Goal: Transaction & Acquisition: Purchase product/service

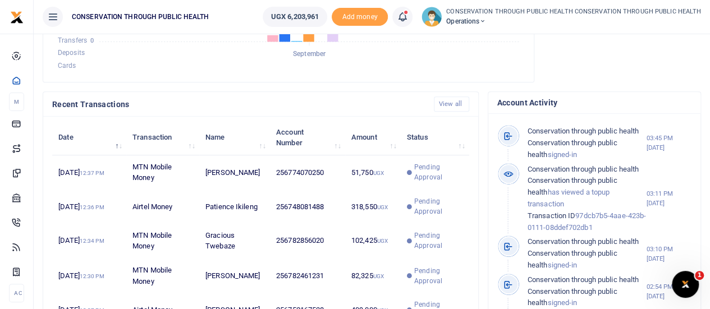
scroll to position [307, 0]
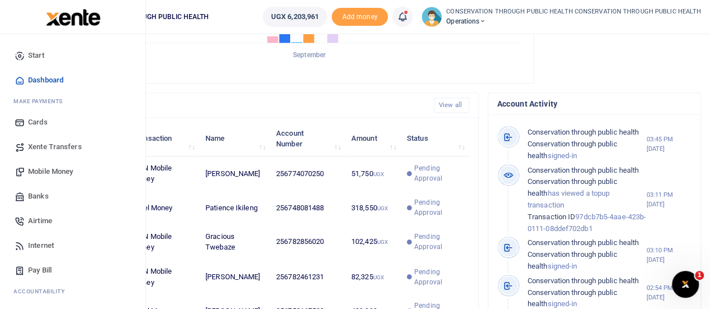
click at [55, 168] on span "Mobile Money" at bounding box center [50, 171] width 45 height 11
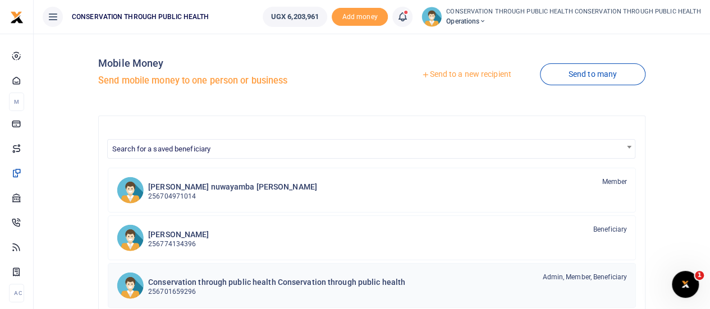
click at [204, 279] on h6 "Conservation through public health Conservation through public health" at bounding box center [276, 283] width 257 height 10
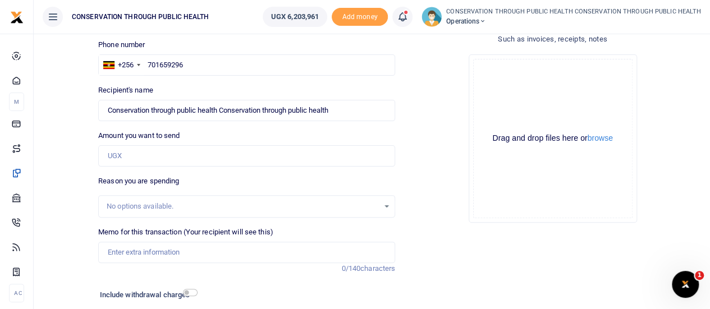
type input "6"
type input "5"
type input "80,000"
click at [139, 258] on input "Memo for this transaction (Your recipient will see this)" at bounding box center [246, 252] width 297 height 21
type input "Fuel for office activities"
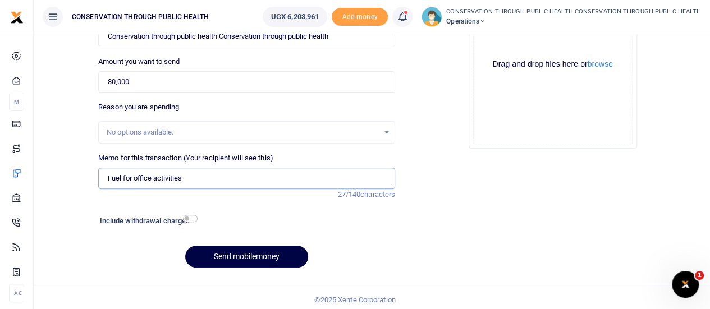
scroll to position [153, 0]
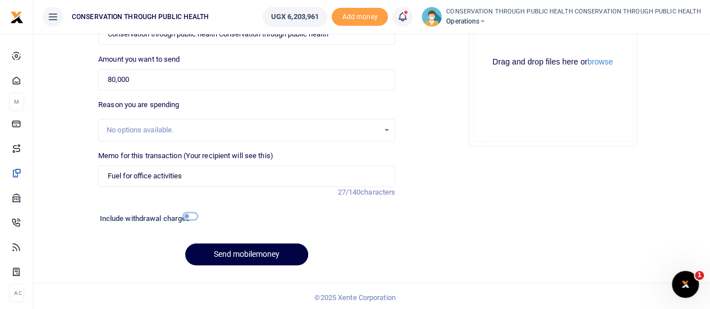
click at [191, 216] on input "checkbox" at bounding box center [190, 216] width 15 height 7
checkbox input "true"
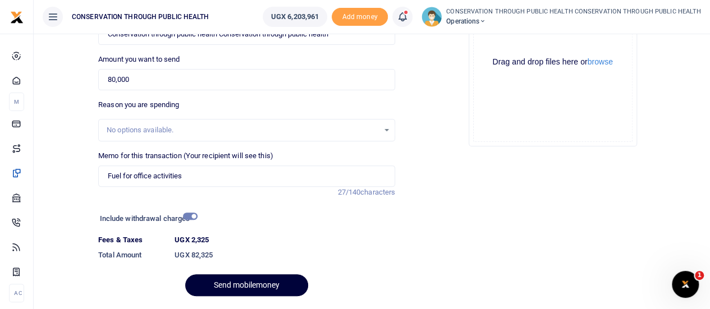
click at [248, 280] on button "Send mobilemoney" at bounding box center [246, 286] width 123 height 22
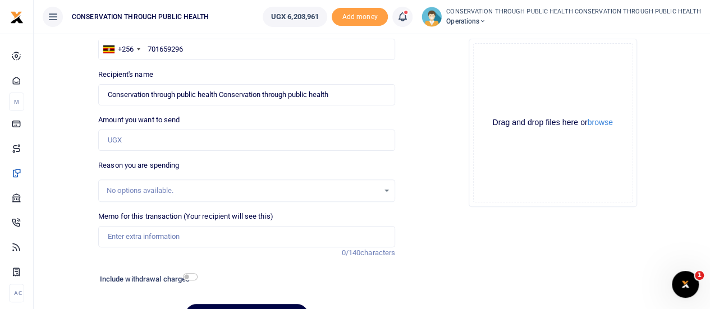
scroll to position [88, 0]
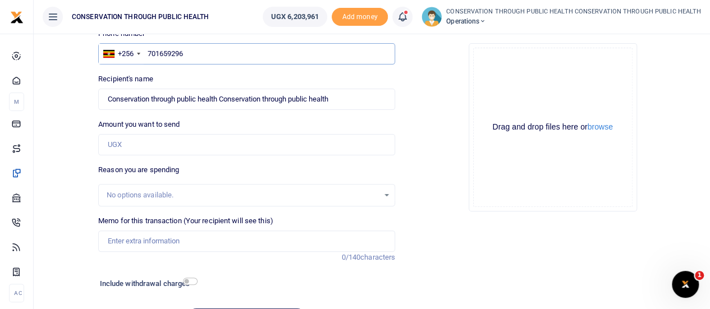
drag, startPoint x: 213, startPoint y: 48, endPoint x: 152, endPoint y: 55, distance: 61.1
click at [152, 55] on input "701659296" at bounding box center [246, 53] width 297 height 21
type input "772330139"
type input "Kalema Zikusoka Gladys Rhoda"
type input "772330139"
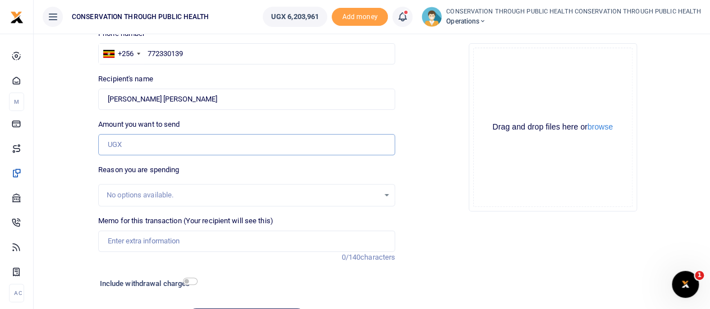
click at [131, 140] on input "Amount you want to send" at bounding box center [246, 144] width 297 height 21
type input "350,000"
click at [124, 233] on input "Memo for this transaction (Your recipient will see this)" at bounding box center [246, 241] width 297 height 21
click at [142, 241] on input "Refund for Mug Safe cable for Macbook from Tell Computers" at bounding box center [246, 241] width 297 height 21
click at [143, 241] on input "Refund for Mug Safe cable for Macbook from Tell Computers" at bounding box center [246, 241] width 297 height 21
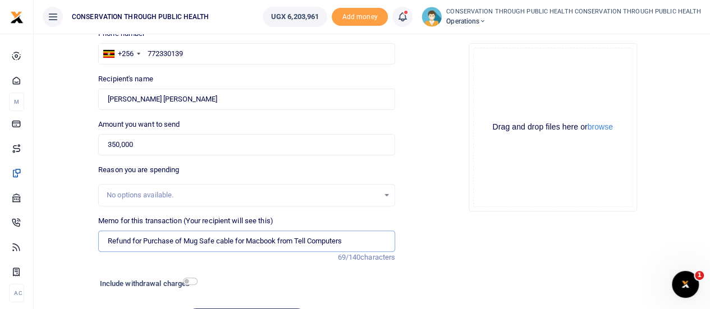
click at [257, 242] on input "Refund for Purchase of Mug Safe cable for Macbook from Tell Computers" at bounding box center [246, 241] width 297 height 21
click at [247, 242] on input "Refund for Purchase of Mug Safe cable for Macbook from Tell Computers" at bounding box center [246, 241] width 297 height 21
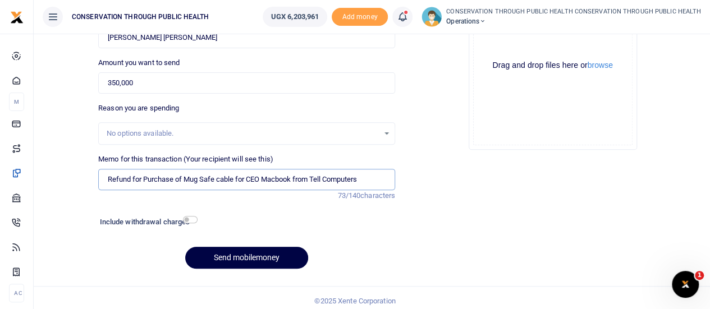
scroll to position [155, 0]
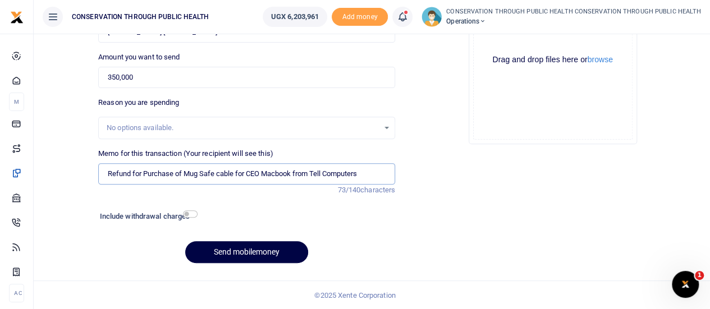
type input "Refund for Purchase of Mug Safe cable for CEO Macbook from Tell Computers"
click at [190, 213] on input "checkbox" at bounding box center [190, 214] width 15 height 7
checkbox input "true"
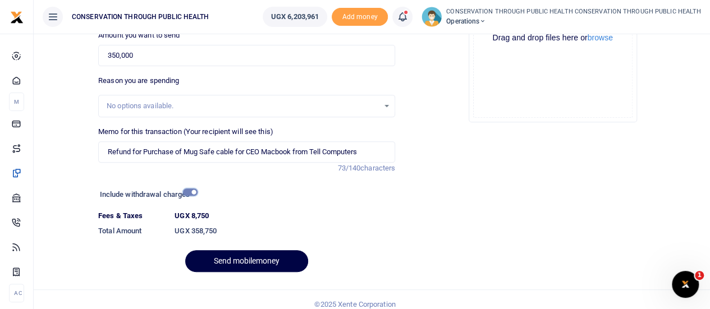
scroll to position [186, 0]
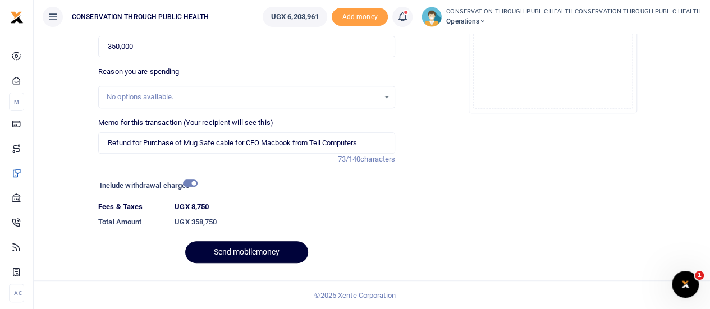
click at [252, 247] on button "Send mobilemoney" at bounding box center [246, 252] width 123 height 22
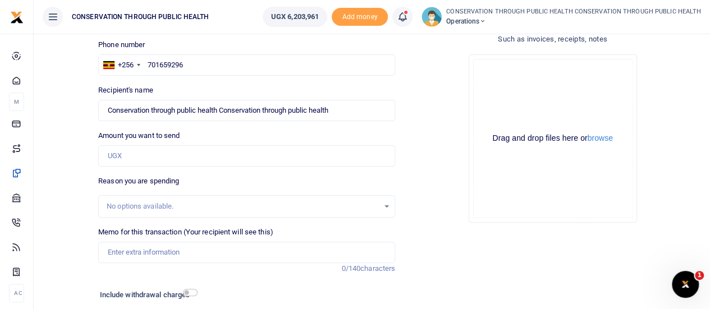
scroll to position [67, 0]
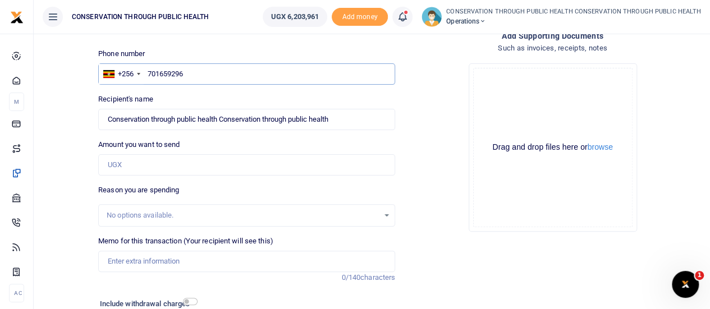
drag, startPoint x: 191, startPoint y: 71, endPoint x: 152, endPoint y: 73, distance: 39.9
click at [152, 73] on input "701659296" at bounding box center [246, 73] width 297 height 21
type input "772337653"
type input "[PERSON_NAME]"
type input "772337653"
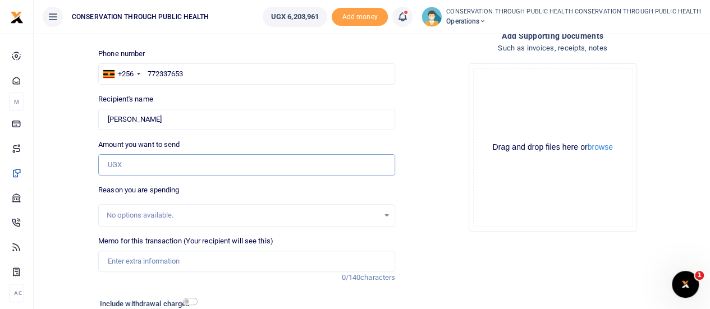
click at [156, 168] on input "Amount you want to send" at bounding box center [246, 164] width 297 height 21
type input "R"
type input "200,000"
click at [130, 259] on input "Memo for this transaction (Your recipient will see this)" at bounding box center [246, 261] width 297 height 21
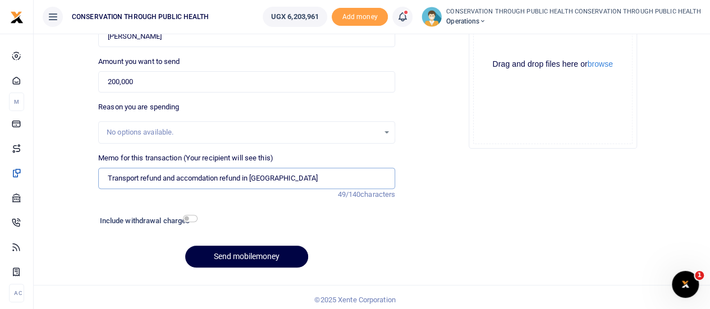
scroll to position [155, 0]
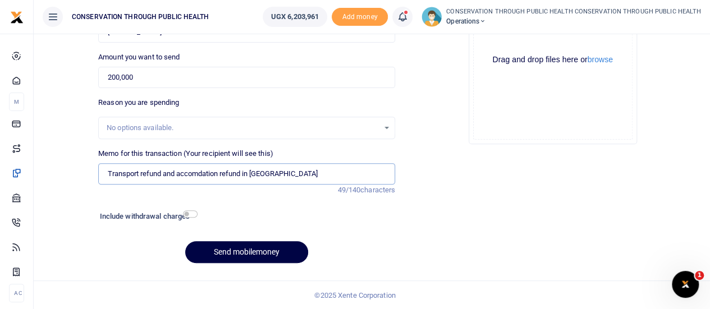
type input "Transport refund and accomdation refund in Kiboga"
click at [193, 217] on input "checkbox" at bounding box center [190, 214] width 15 height 7
checkbox input "true"
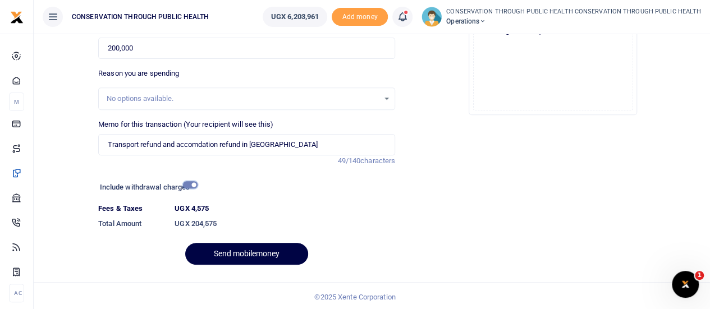
scroll to position [186, 0]
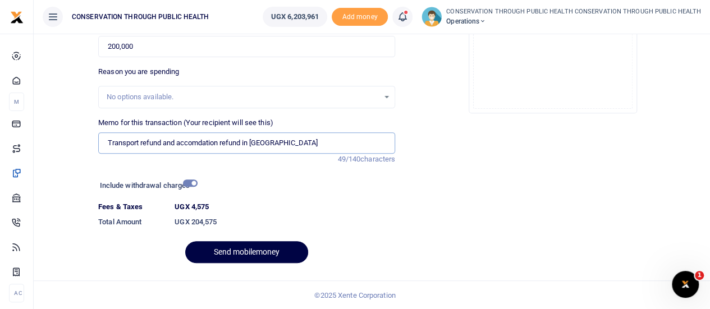
click at [200, 144] on input "Transport refund and accomdation refund in Kiboga" at bounding box center [246, 143] width 297 height 21
type input "Transport refund and accomodation refund in Kiboga"
click at [265, 252] on button "Send mobilemoney" at bounding box center [246, 252] width 123 height 22
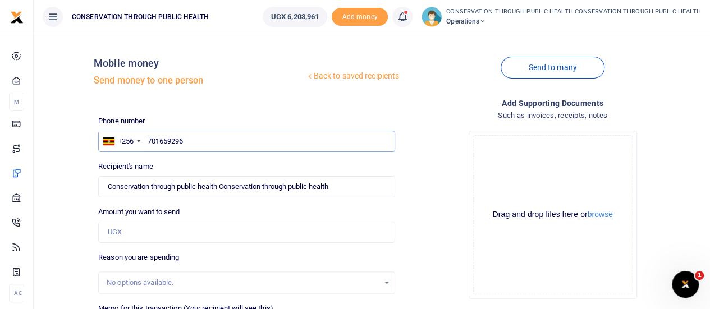
drag, startPoint x: 198, startPoint y: 142, endPoint x: 145, endPoint y: 144, distance: 52.3
click at [145, 144] on input "701659296" at bounding box center [246, 141] width 297 height 21
type input "751737537"
type input "Allen Nakasagga"
type input "751737537"
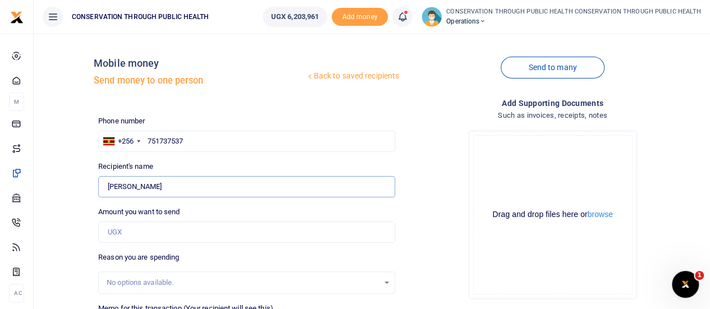
drag, startPoint x: 176, startPoint y: 184, endPoint x: 98, endPoint y: 191, distance: 78.3
click at [98, 191] on input "Found" at bounding box center [246, 186] width 297 height 21
type input "Lawrence Zikusoka"
click at [149, 231] on input "Amount you want to send" at bounding box center [246, 232] width 297 height 21
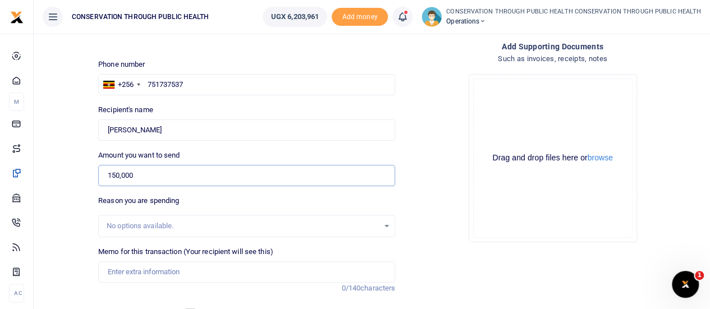
scroll to position [61, 0]
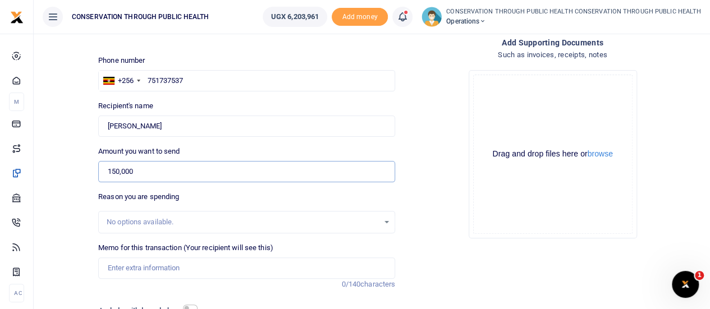
type input "150,000"
click at [127, 266] on input "Memo for this transaction (Your recipient will see this)" at bounding box center [246, 268] width 297 height 21
type input "Fuel refund for Office Activities"
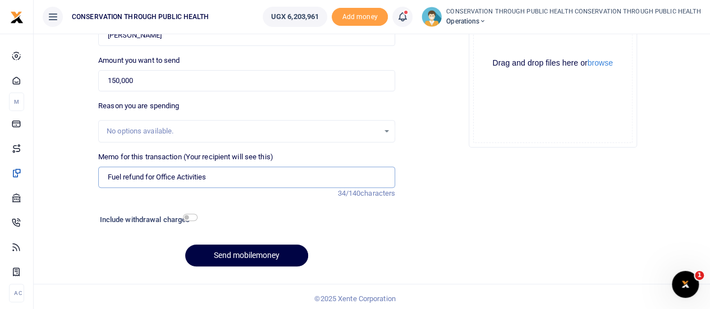
scroll to position [152, 0]
click at [191, 218] on input "checkbox" at bounding box center [190, 216] width 15 height 7
checkbox input "true"
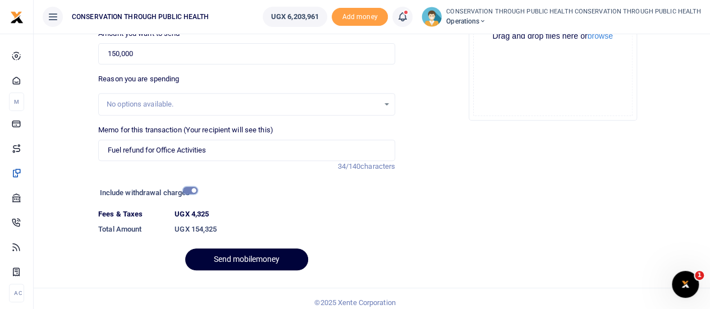
scroll to position [186, 0]
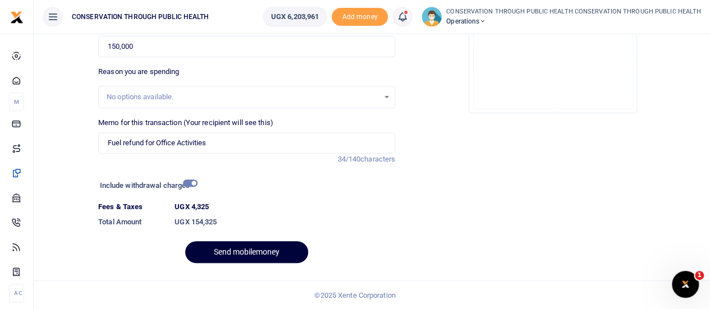
click at [266, 255] on button "Send mobilemoney" at bounding box center [246, 252] width 123 height 22
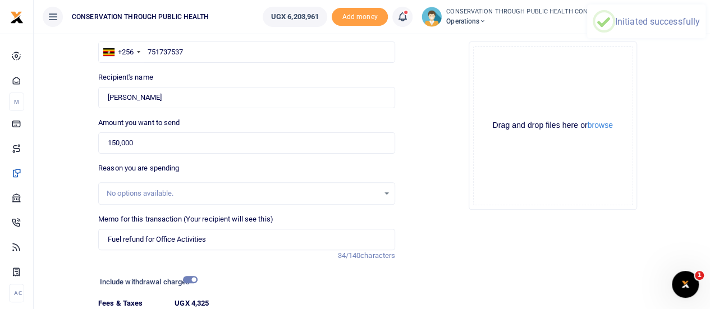
scroll to position [0, 0]
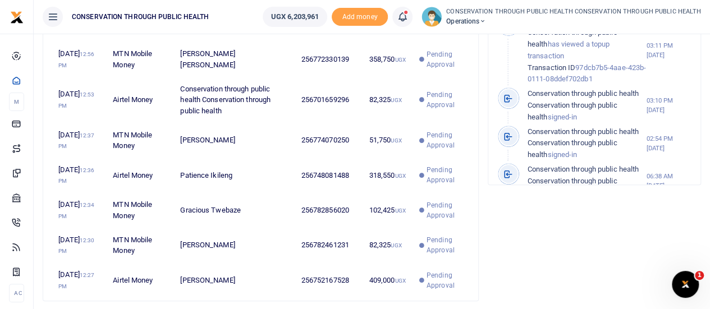
scroll to position [465, 0]
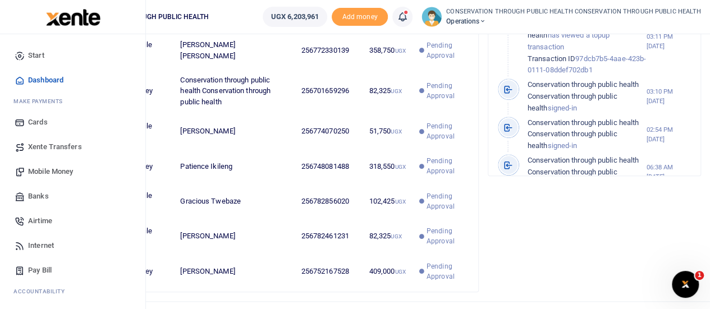
click at [52, 174] on span "Mobile Money" at bounding box center [50, 171] width 45 height 11
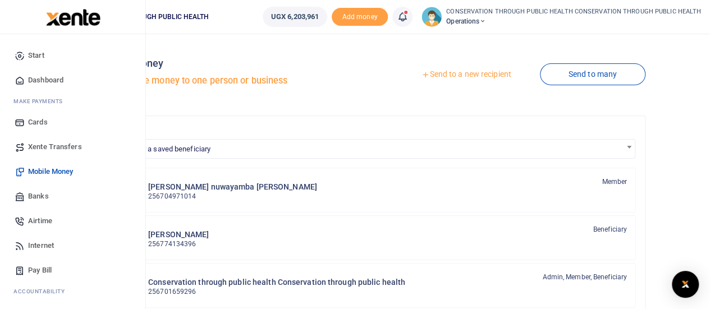
click at [48, 144] on span "Xente Transfers" at bounding box center [55, 147] width 54 height 11
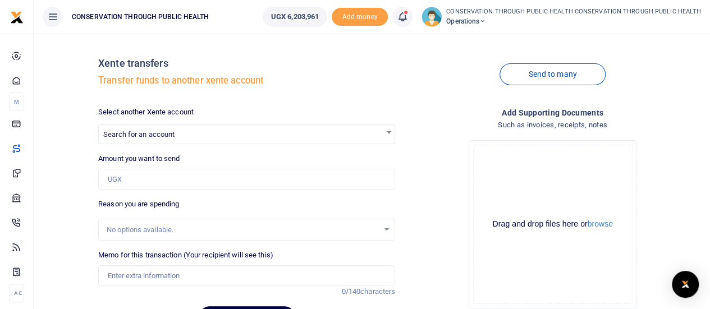
click at [214, 130] on span "Search for an account" at bounding box center [247, 133] width 296 height 17
type input "conser"
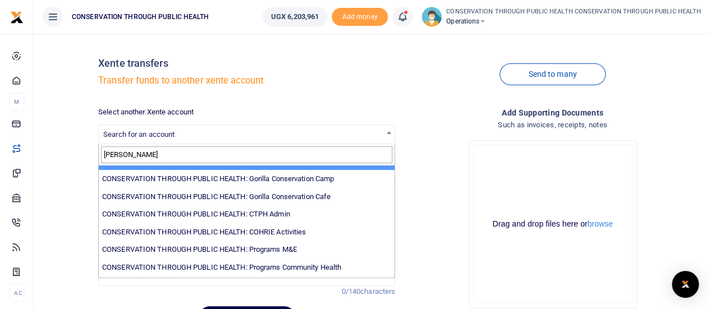
scroll to position [64, 0]
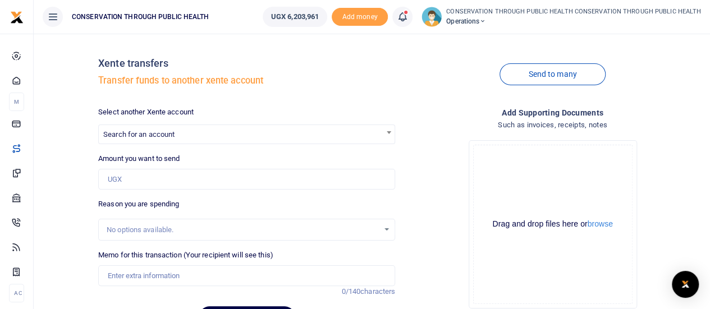
click at [385, 94] on div "Xente transfers Transfer funds to another xente account" at bounding box center [246, 75] width 297 height 64
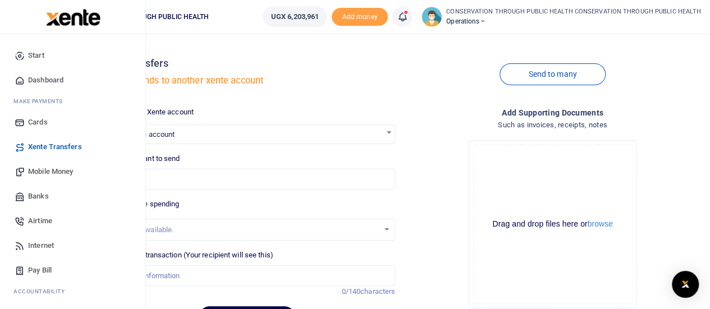
click at [47, 84] on span "Dashboard" at bounding box center [45, 80] width 35 height 11
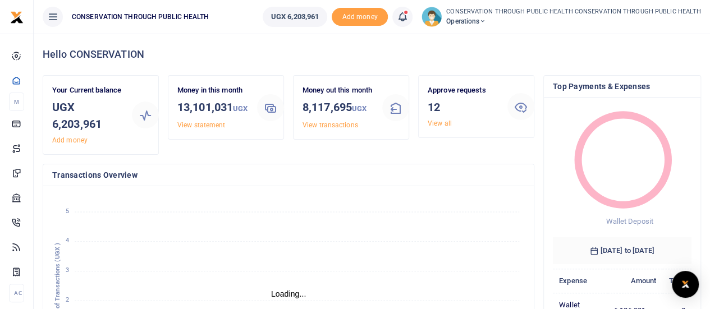
scroll to position [9, 9]
click at [437, 121] on link "View all" at bounding box center [440, 124] width 24 height 8
